Goal: Task Accomplishment & Management: Manage account settings

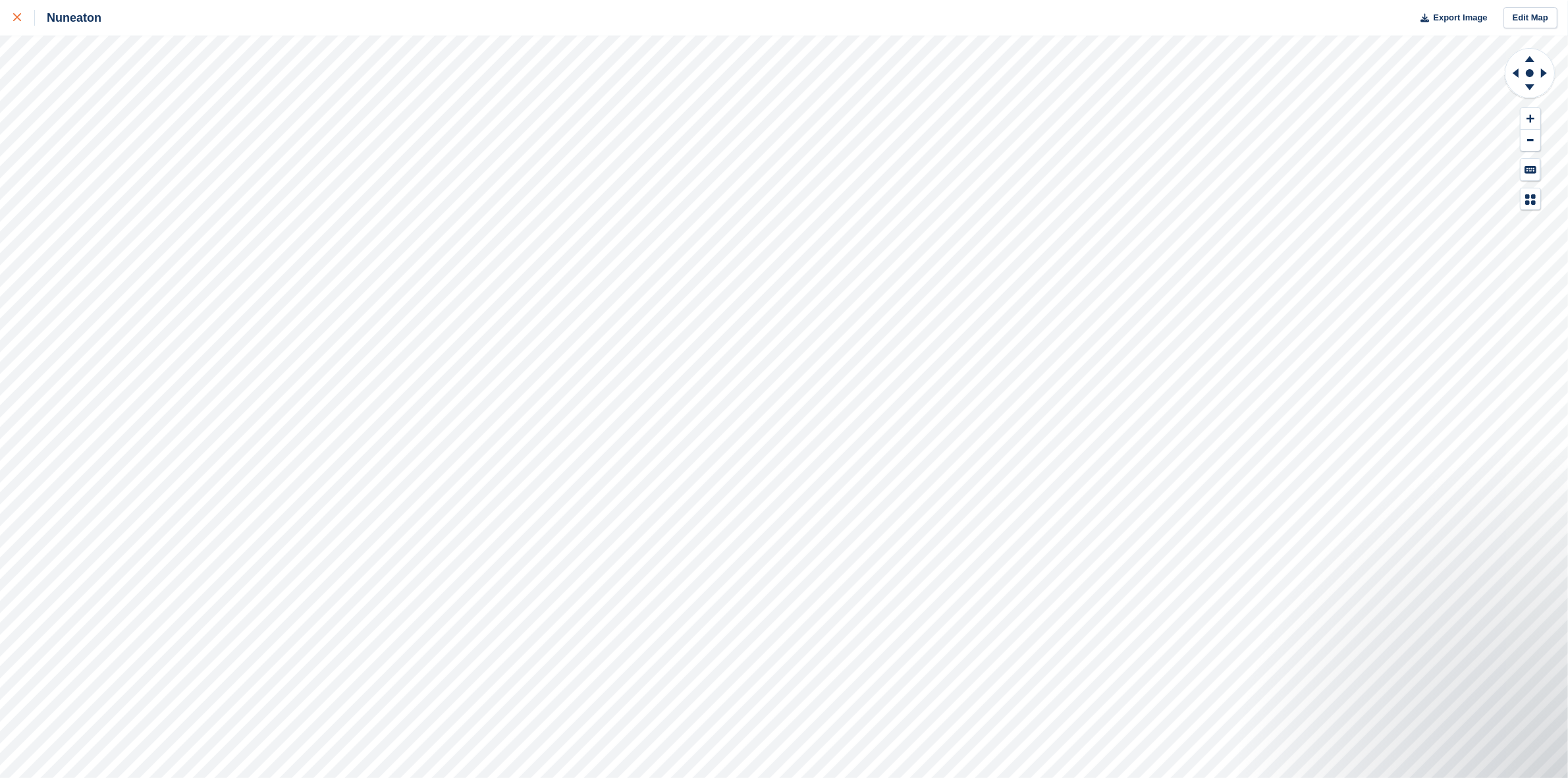
click at [8, 17] on link at bounding box center [18, 18] width 35 height 36
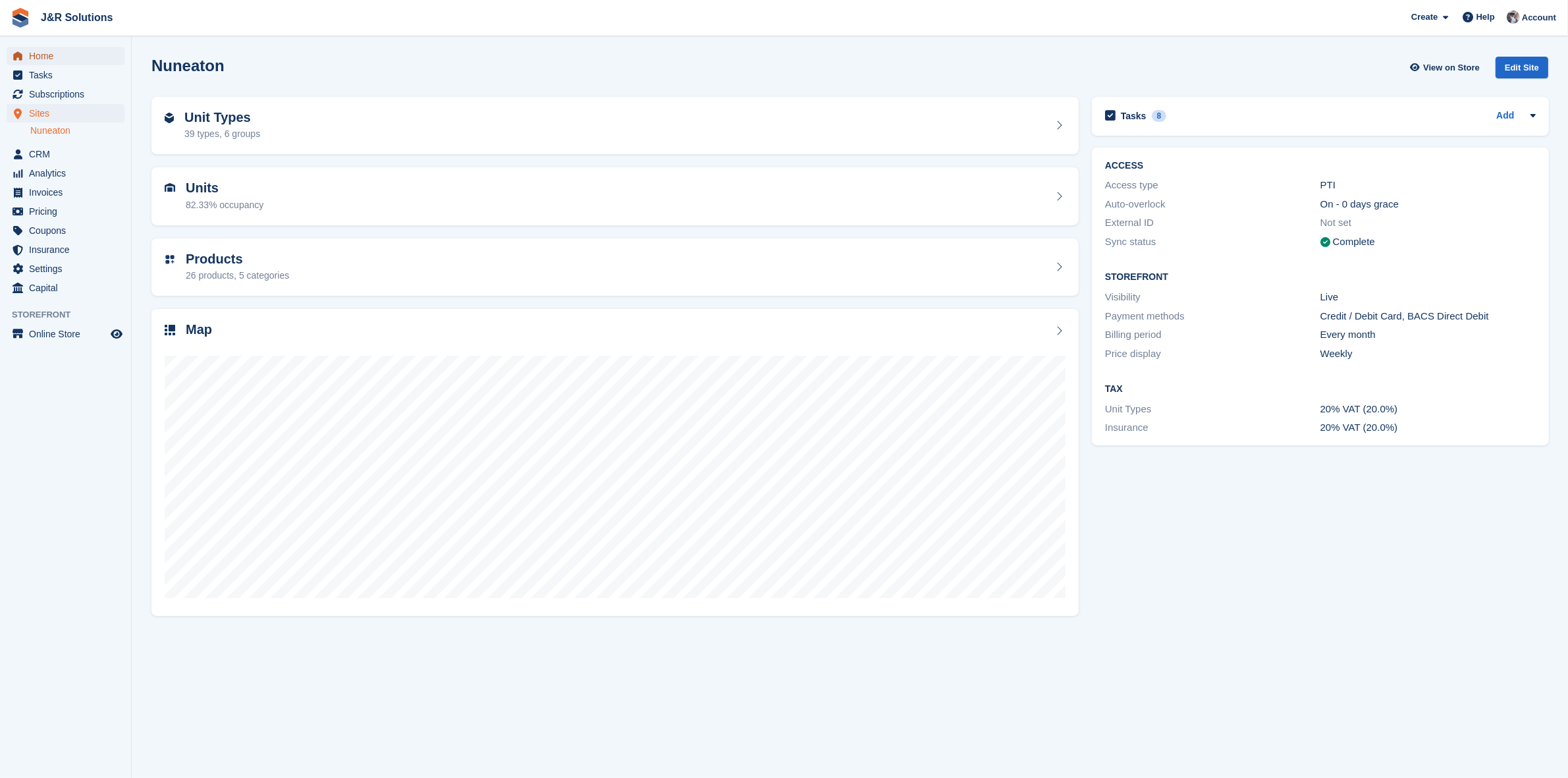
click at [41, 50] on span "Home" at bounding box center [68, 56] width 79 height 18
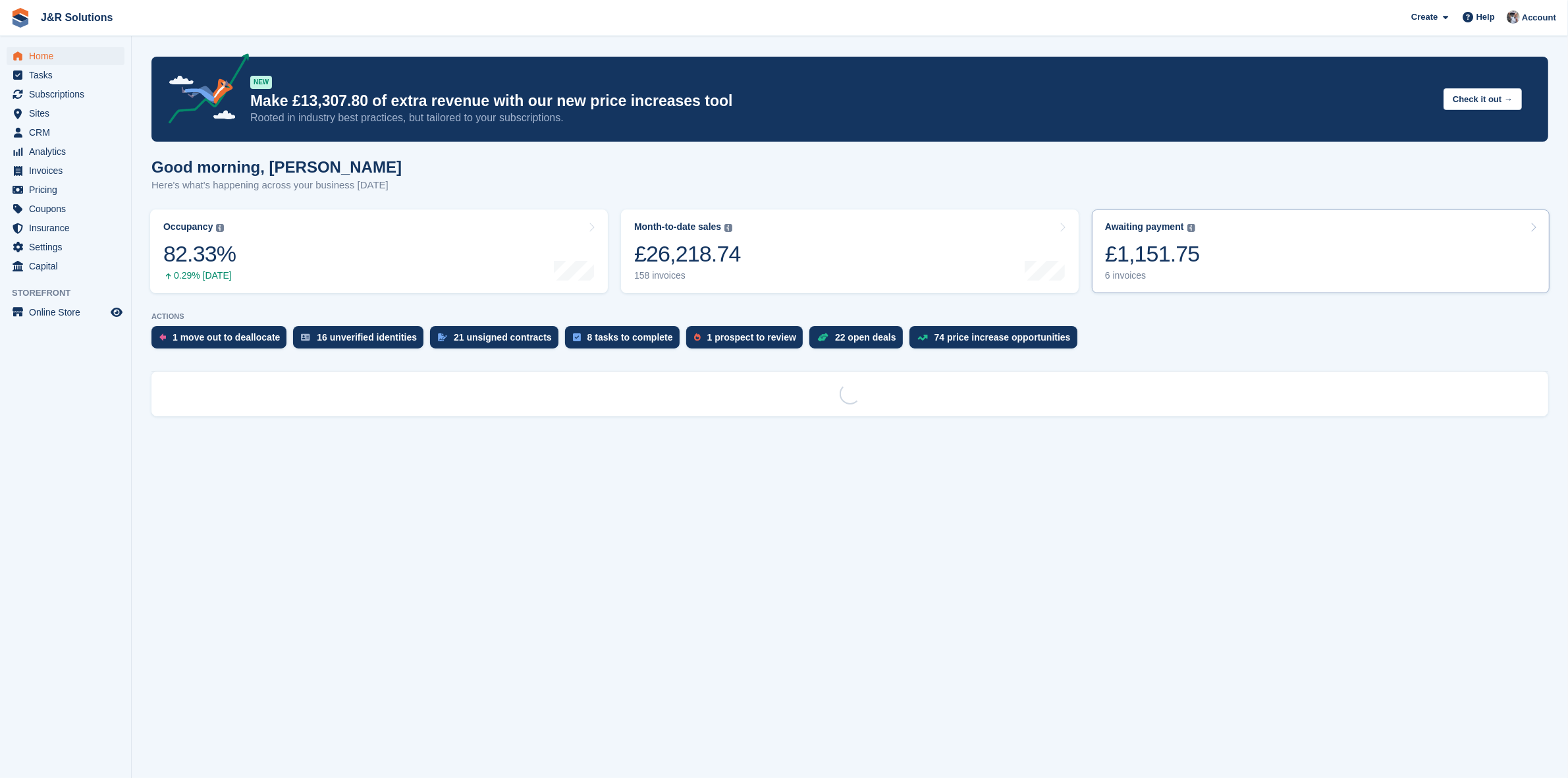
click at [1210, 243] on link "Awaiting payment The total outstanding balance on all open invoices. £1,151.75 …" at bounding box center [1321, 251] width 458 height 83
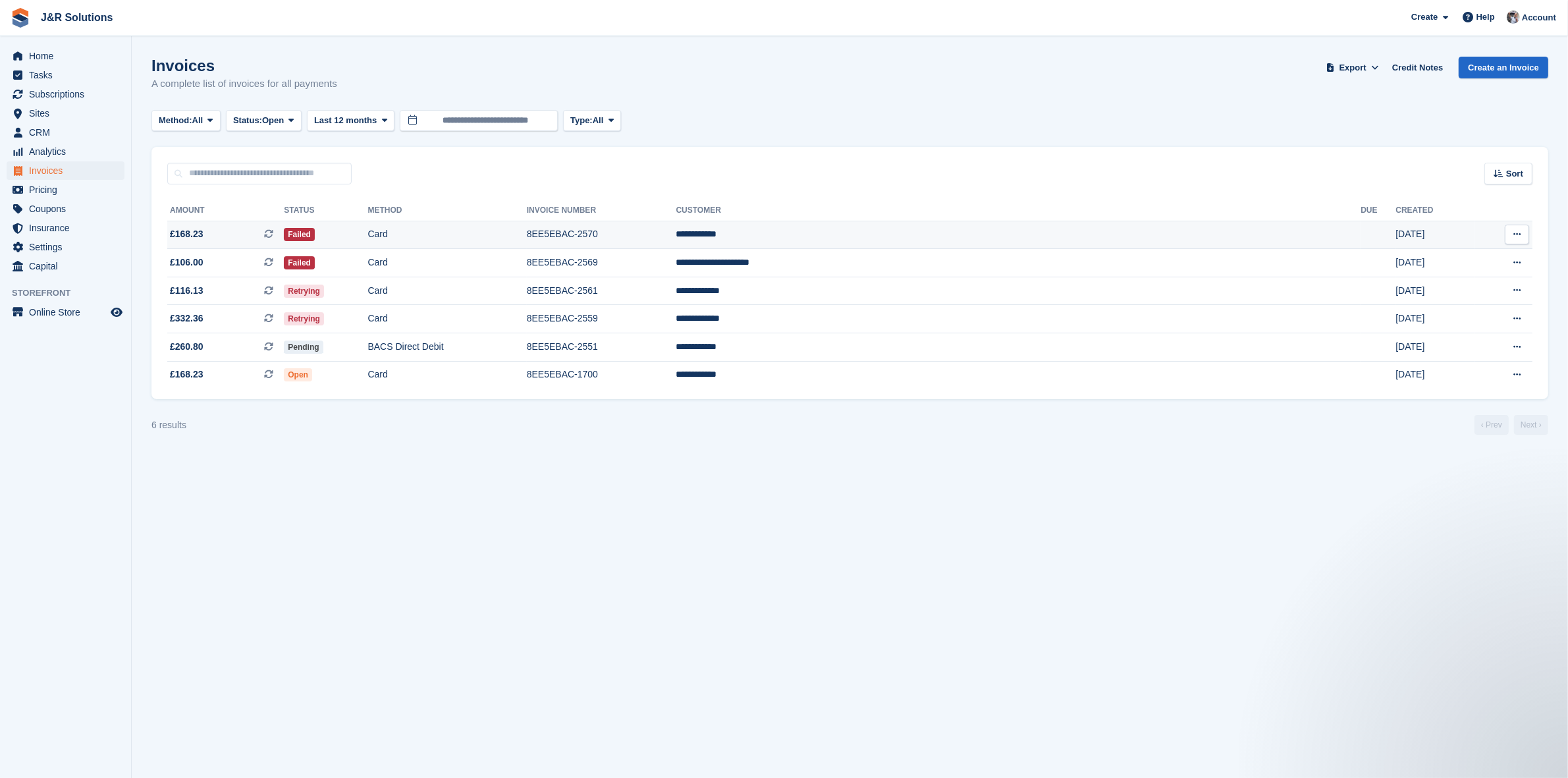
click at [229, 231] on span "£168.23 This is a recurring subscription invoice." at bounding box center [226, 234] width 116 height 14
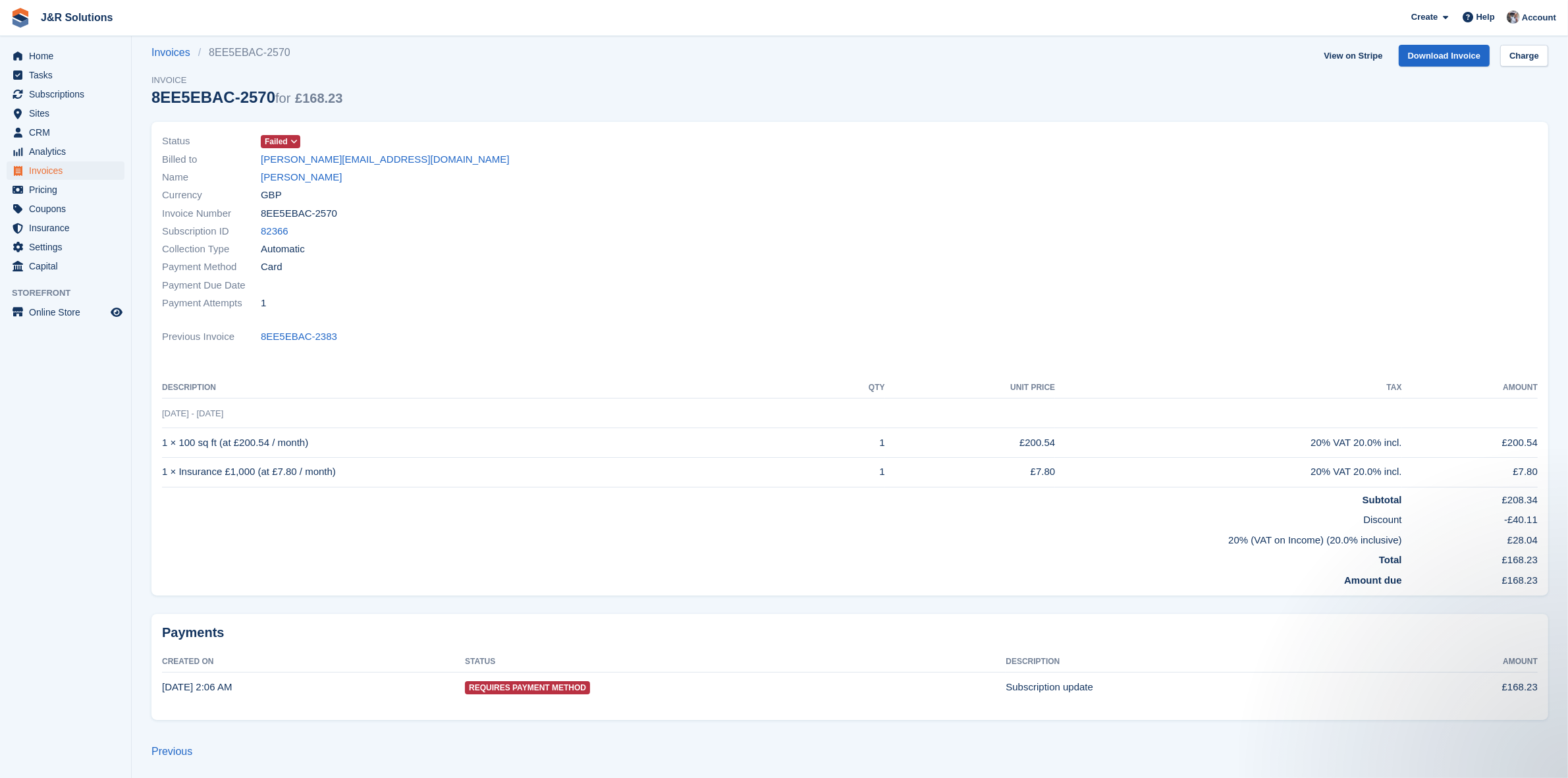
scroll to position [15, 0]
click at [299, 177] on link "Lisa Riddell" at bounding box center [301, 177] width 81 height 15
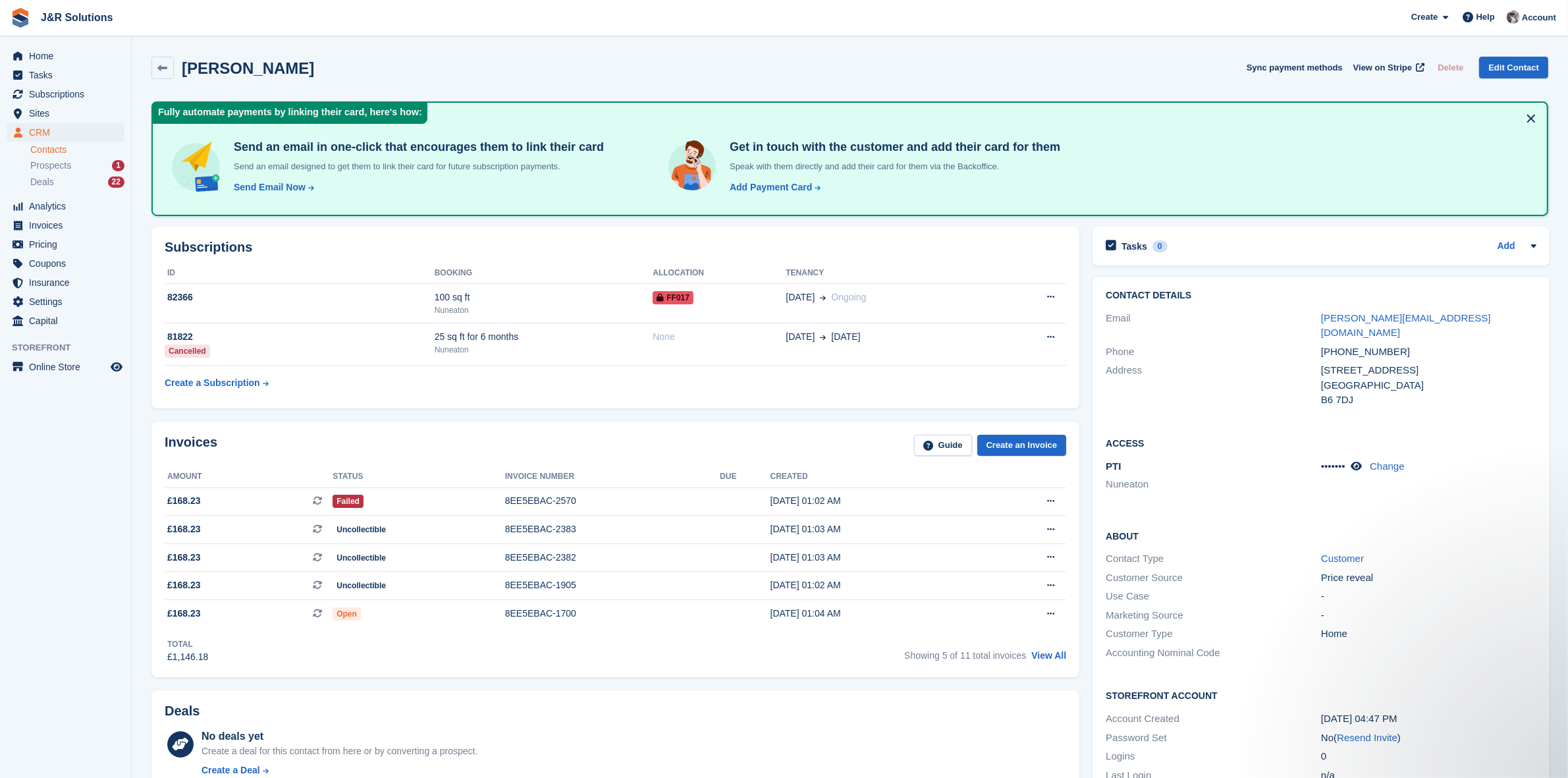
click at [1078, 71] on div "Lisa Riddell Sync payment methods View on Stripe Delete Edit Contact" at bounding box center [850, 68] width 1397 height 22
click at [1126, 76] on div "Lisa Riddell Sync payment methods View on Stripe Delete Edit Contact" at bounding box center [850, 68] width 1397 height 22
click at [32, 113] on span "Sites" at bounding box center [68, 113] width 79 height 18
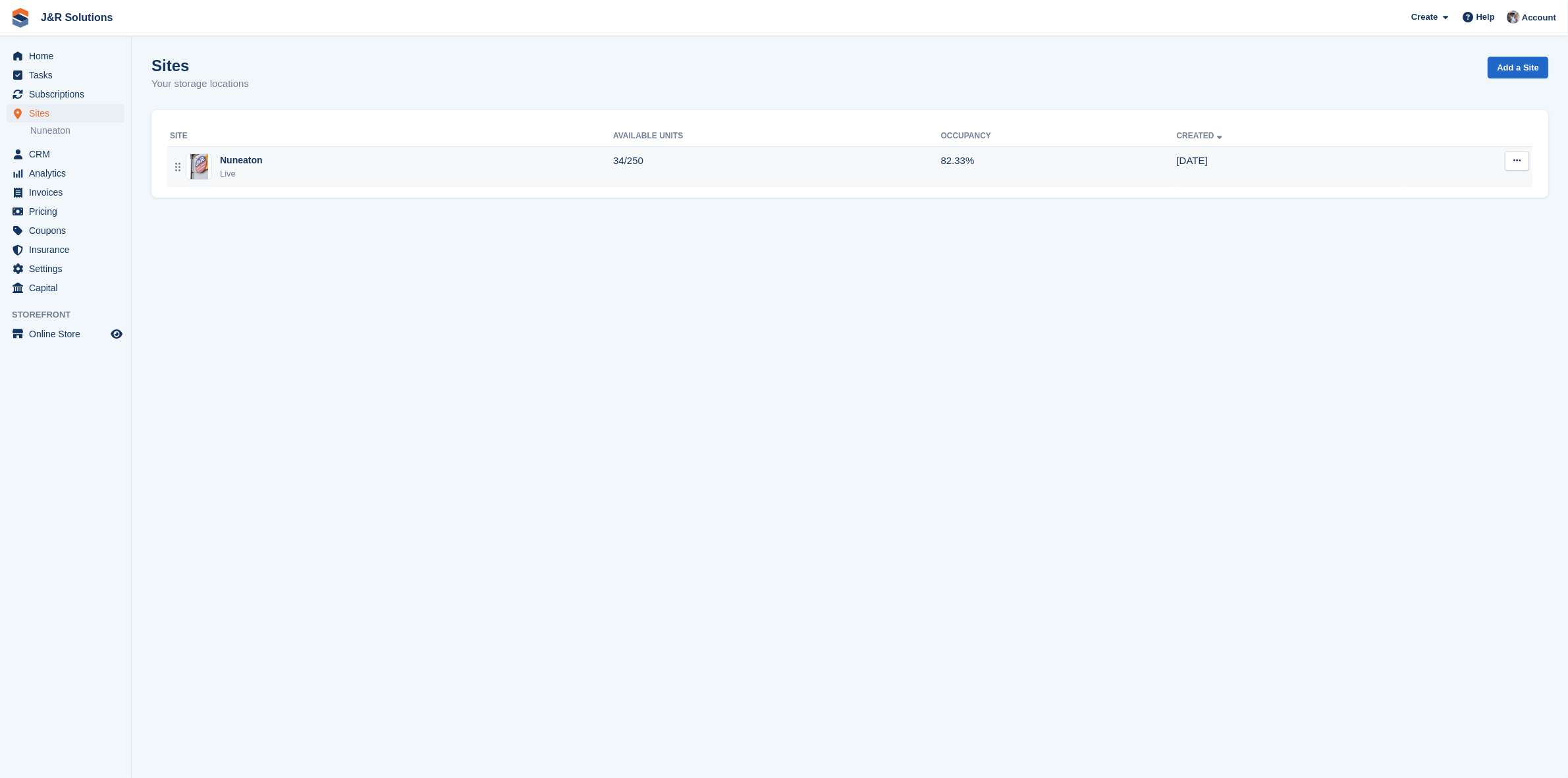
click at [245, 166] on div "Nuneaton" at bounding box center [241, 161] width 43 height 14
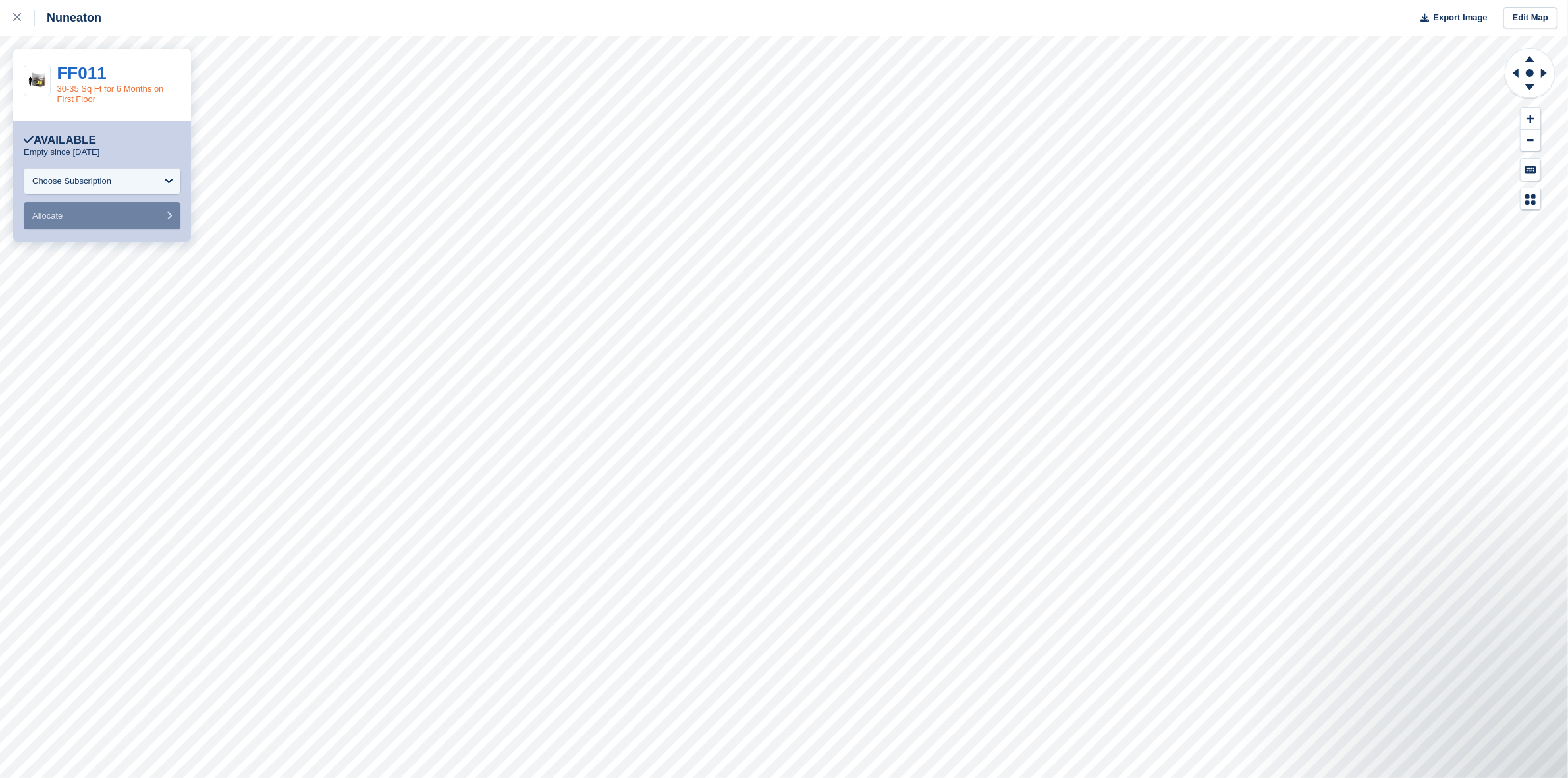
click at [100, 93] on link "30-35 Sq Ft for 6 Months on First Floor" at bounding box center [111, 93] width 107 height 20
